Goal: Information Seeking & Learning: Learn about a topic

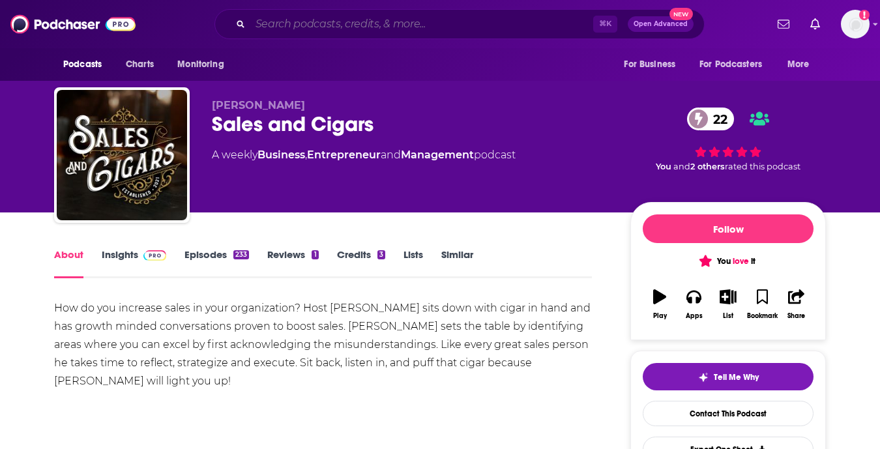
click at [299, 23] on input "Search podcasts, credits, & more..." at bounding box center [421, 24] width 343 height 21
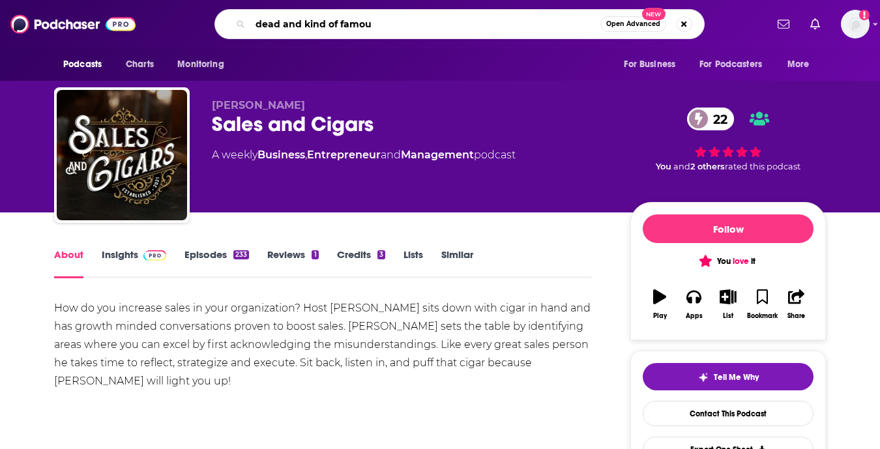
type input "dead and kind of famous"
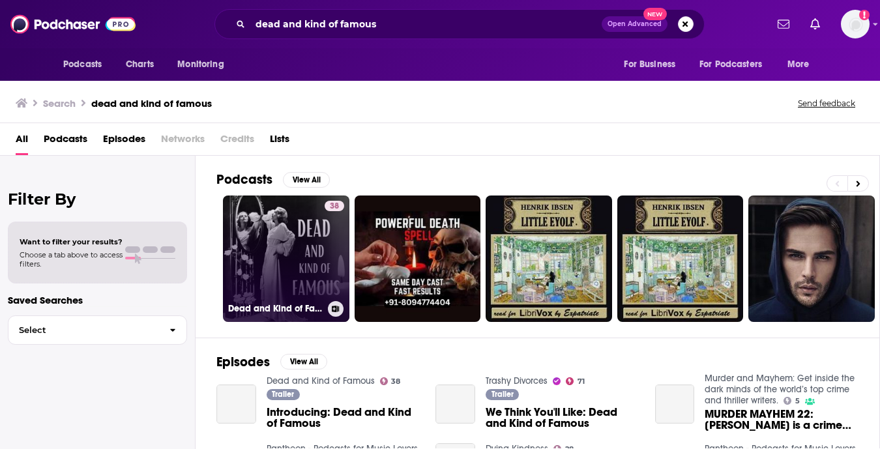
click at [272, 209] on link "38 Dead and Kind of Famous" at bounding box center [286, 259] width 126 height 126
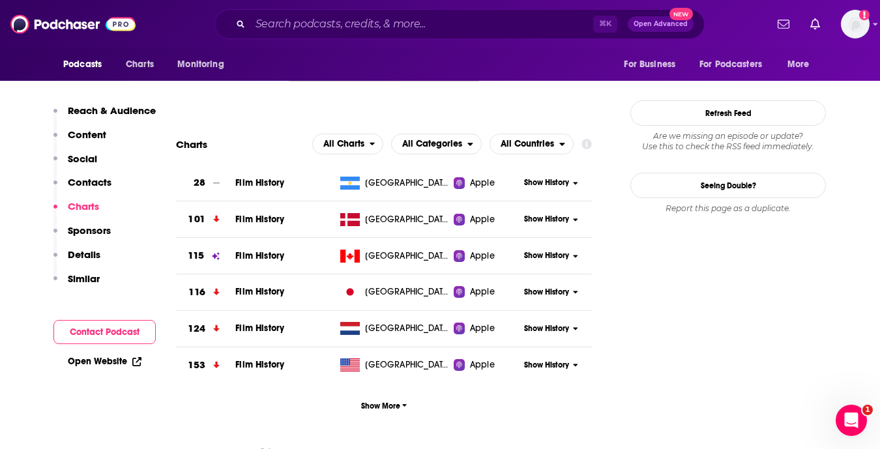
click at [546, 366] on span "Show History" at bounding box center [546, 365] width 45 height 11
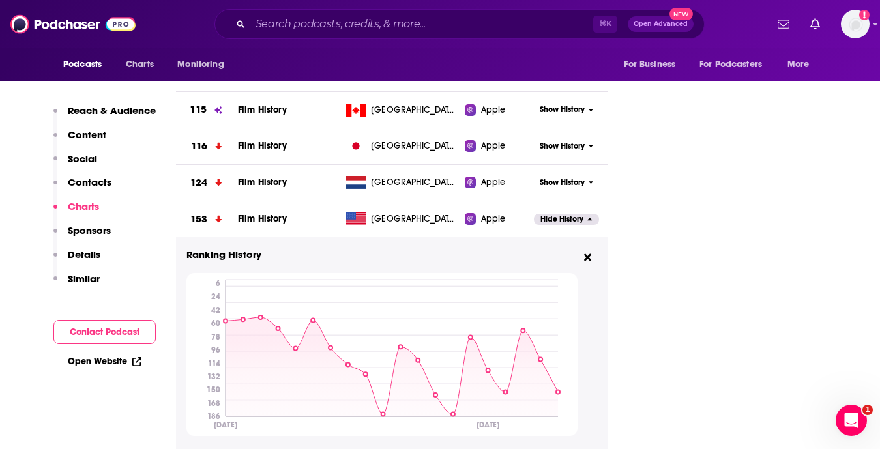
scroll to position [1350, 0]
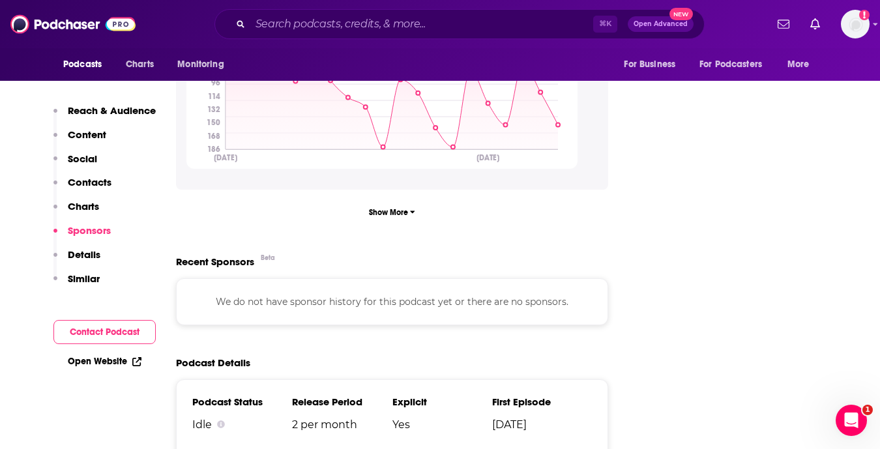
scroll to position [1612, 0]
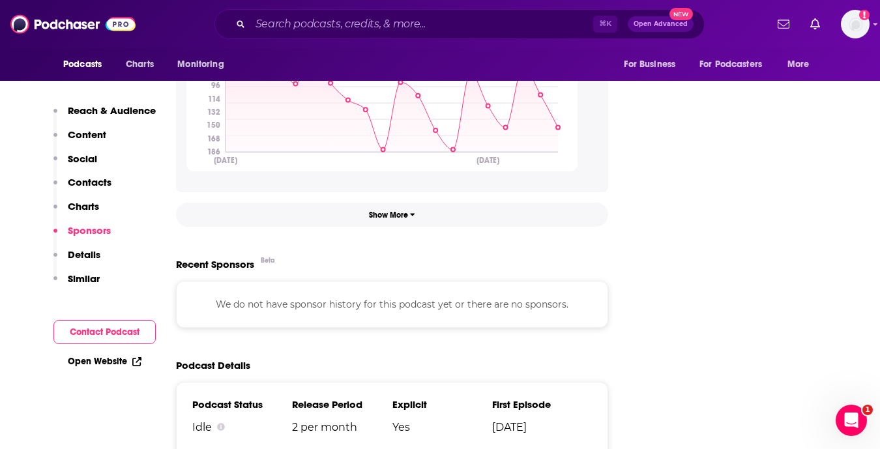
click at [391, 220] on span "Show More" at bounding box center [392, 215] width 46 height 9
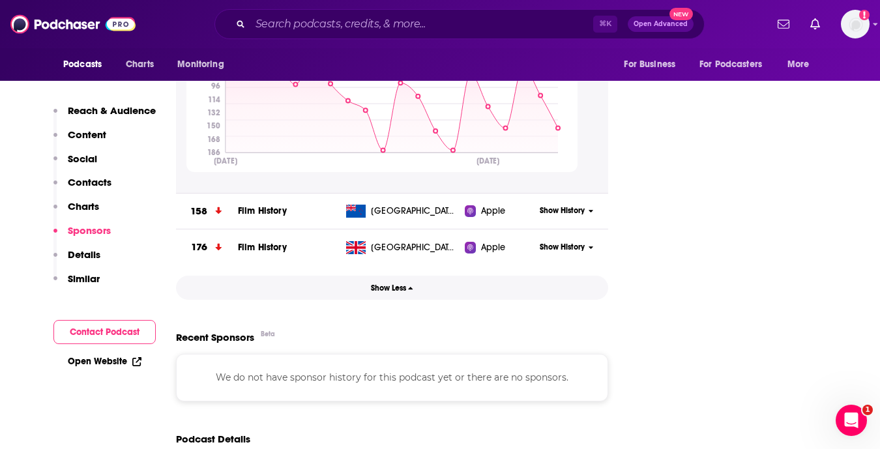
click at [395, 292] on span "Show Less" at bounding box center [392, 288] width 42 height 9
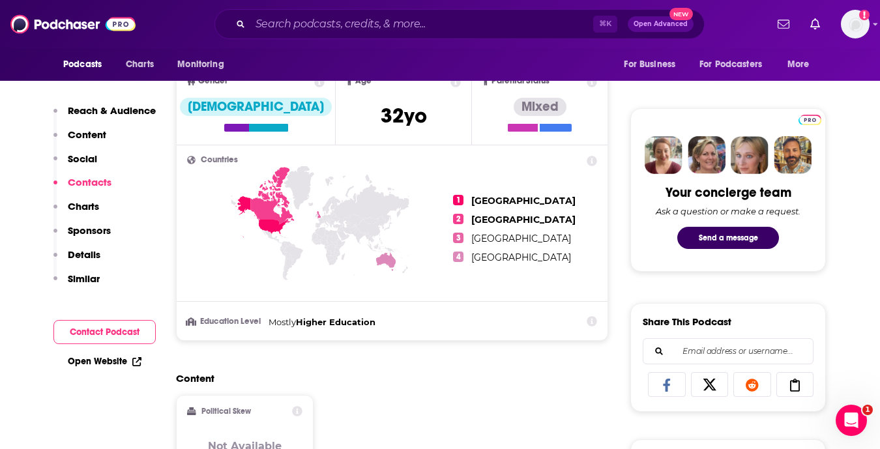
scroll to position [489, 0]
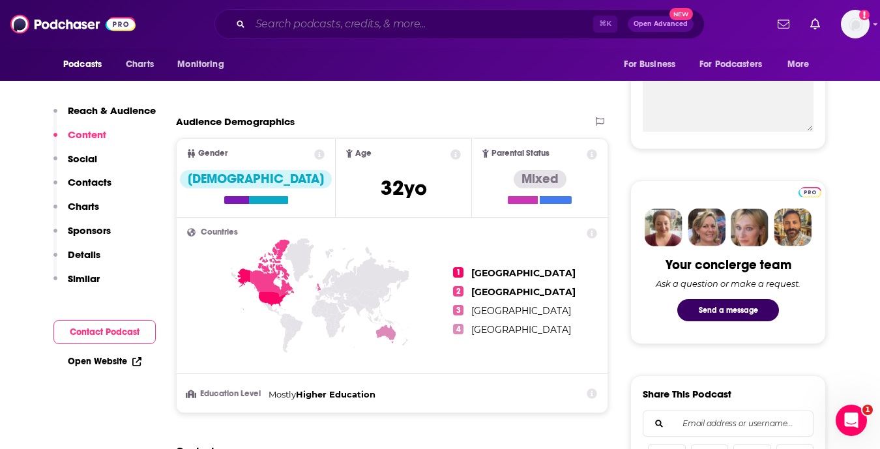
click at [580, 24] on input "Search podcasts, credits, & more..." at bounding box center [421, 24] width 343 height 21
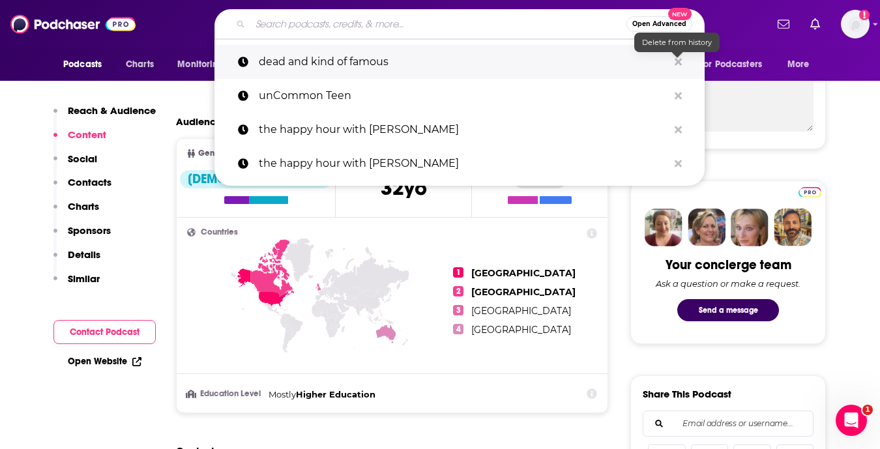
click at [681, 64] on icon "Search podcasts, credits, & more..." at bounding box center [678, 61] width 7 height 7
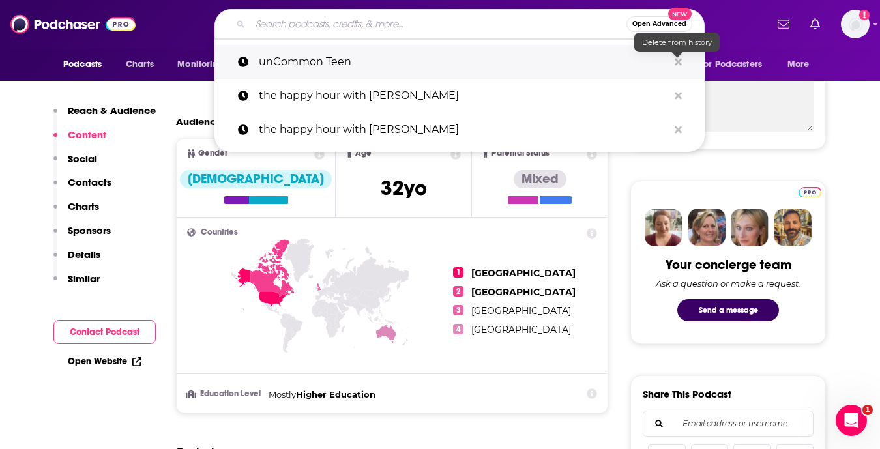
click at [681, 64] on icon "Search podcasts, credits, & more..." at bounding box center [678, 61] width 7 height 7
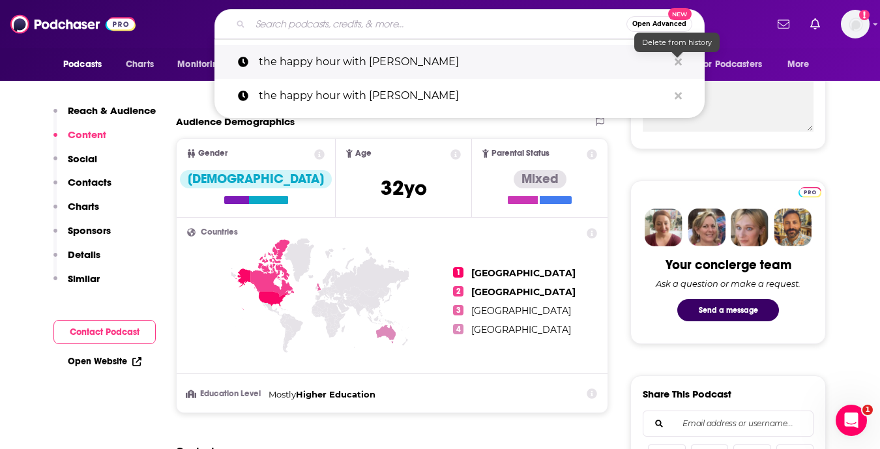
click at [681, 64] on icon "Search podcasts, credits, & more..." at bounding box center [678, 61] width 7 height 7
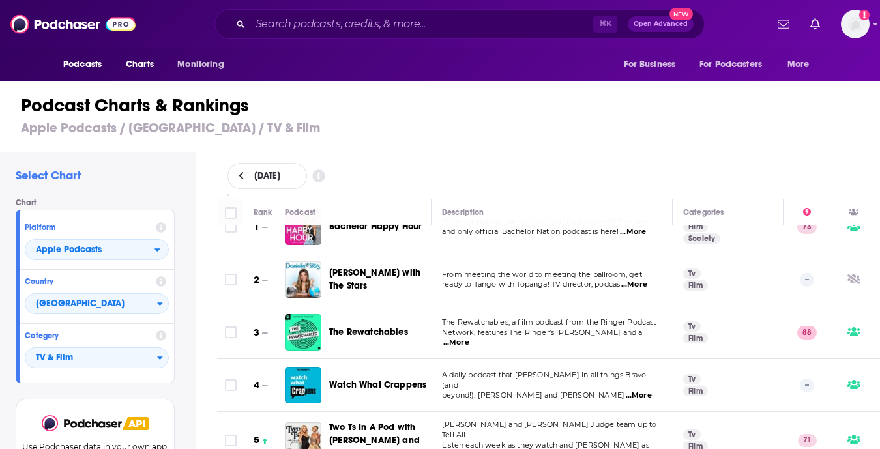
scroll to position [41, 0]
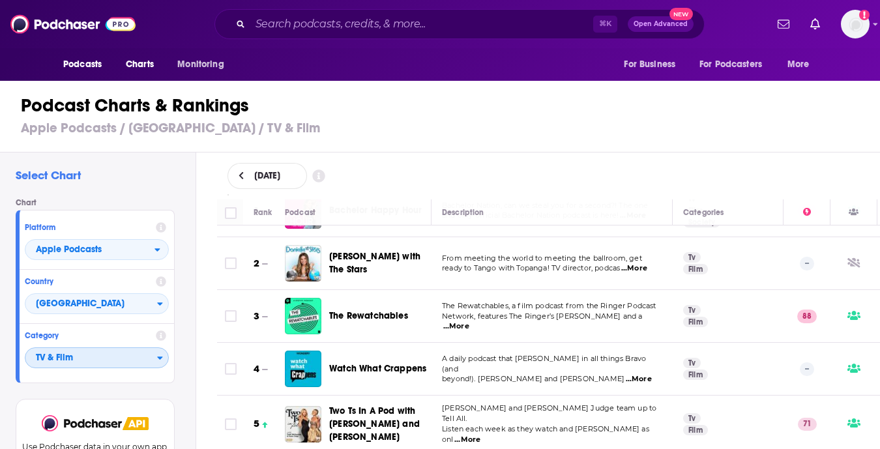
click at [152, 356] on span "TV & Film" at bounding box center [91, 359] width 132 height 22
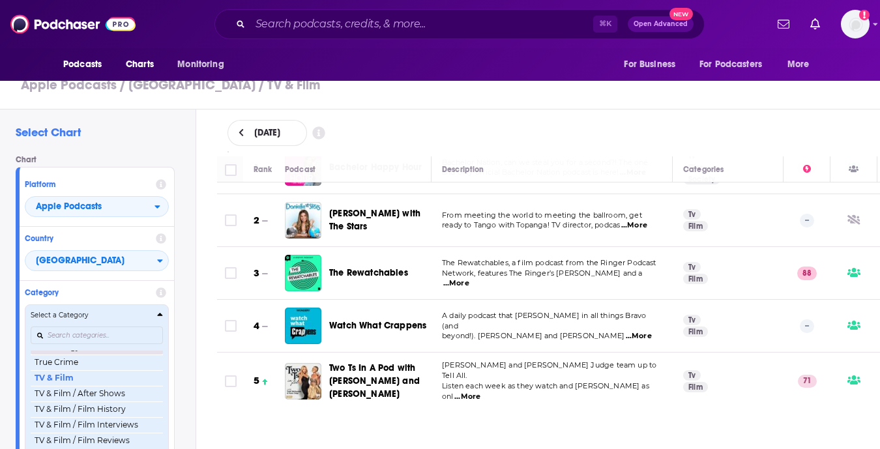
scroll to position [1661, 0]
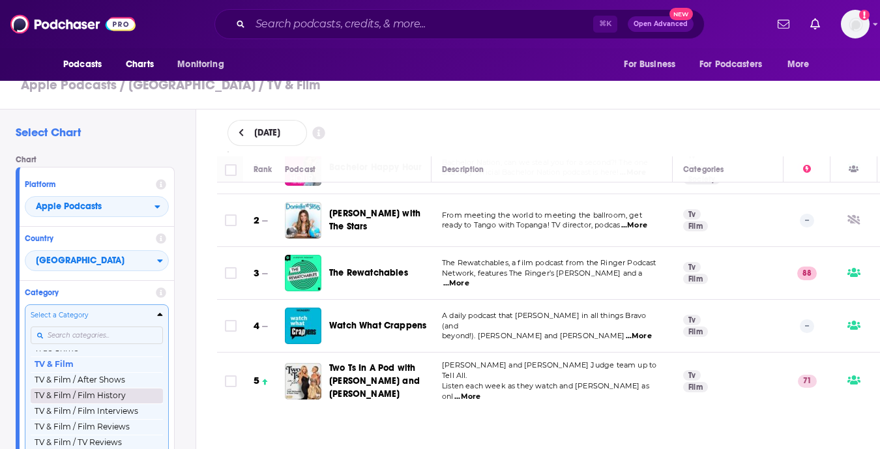
click at [130, 399] on button "TV & Film / Film History" at bounding box center [97, 396] width 132 height 16
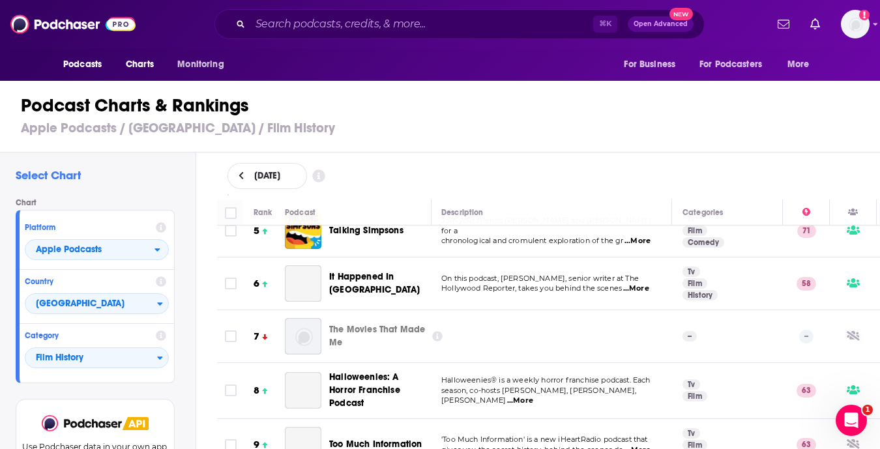
scroll to position [0, 1]
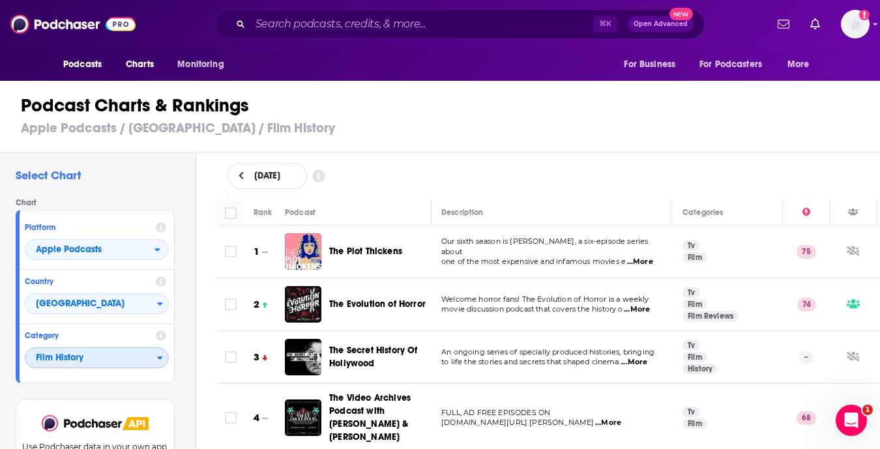
click at [140, 359] on span "Film History" at bounding box center [91, 359] width 132 height 22
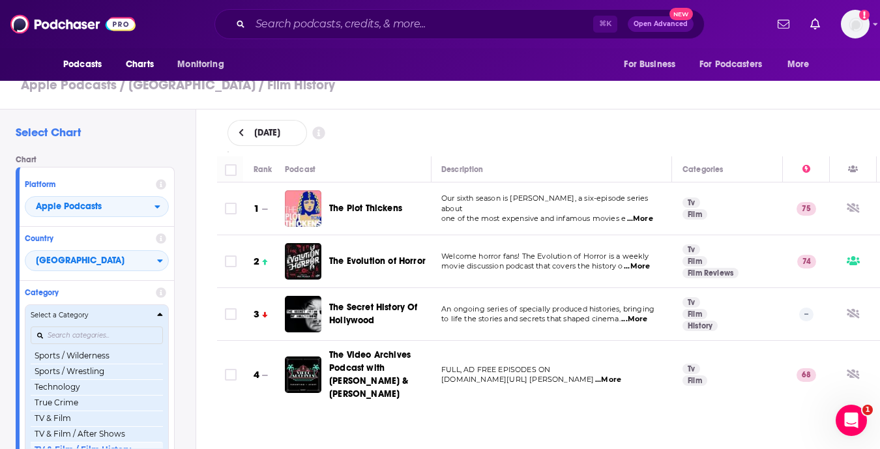
scroll to position [1614, 0]
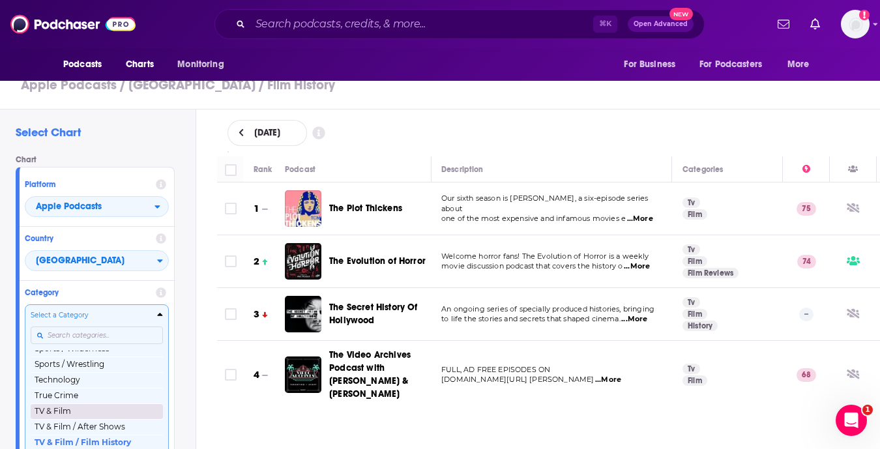
click at [120, 404] on button "TV & Film" at bounding box center [97, 412] width 132 height 16
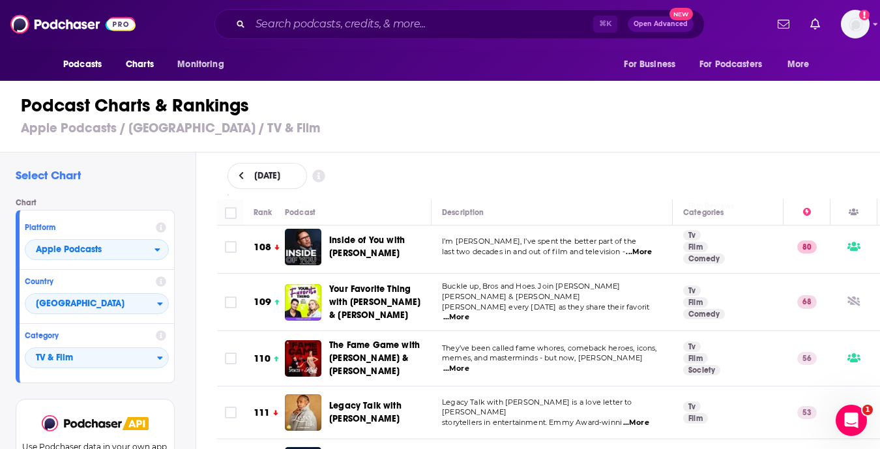
scroll to position [5765, 0]
